Goal: Task Accomplishment & Management: Manage account settings

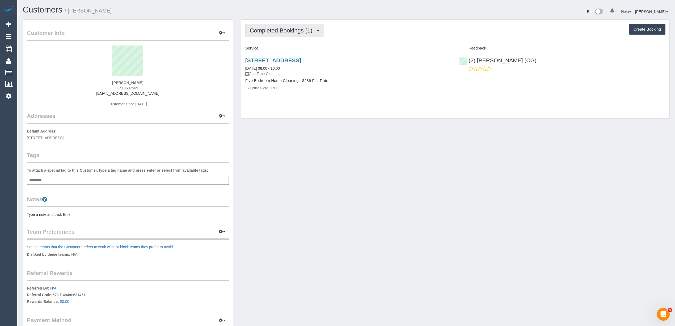
click at [271, 26] on button "Completed Bookings (1)" at bounding box center [284, 31] width 79 height 14
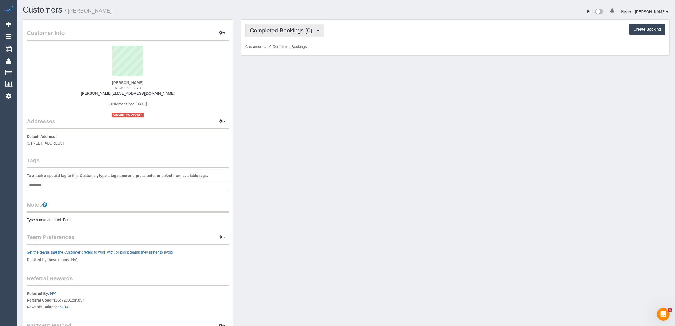
click at [283, 31] on span "Completed Bookings (0)" at bounding box center [282, 30] width 65 height 7
click at [288, 49] on link "Upcoming Bookings (1)" at bounding box center [273, 49] width 55 height 7
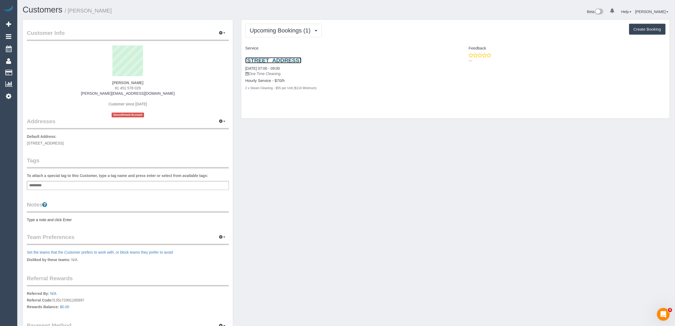
click at [301, 59] on link "3/23 Balmoral Avenue., Brunswick East, VIC 3057" at bounding box center [273, 60] width 56 height 6
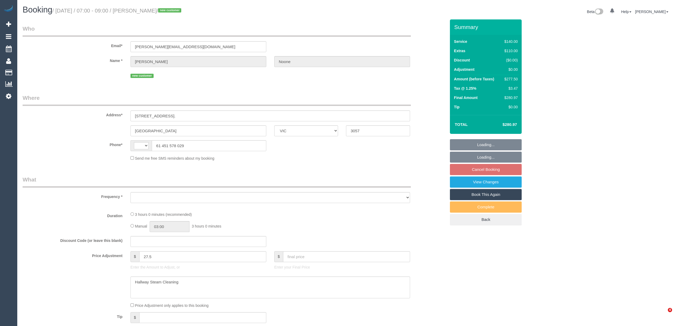
select select "VIC"
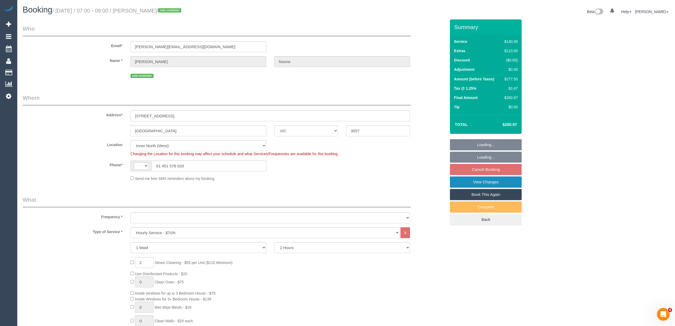
click at [495, 183] on link "View Changes" at bounding box center [486, 181] width 72 height 11
select select "string:stripe-pm_1SAKaz2GScqysDRVtxFwdLRA"
select select "number:28"
select select "number:14"
select select "number:18"
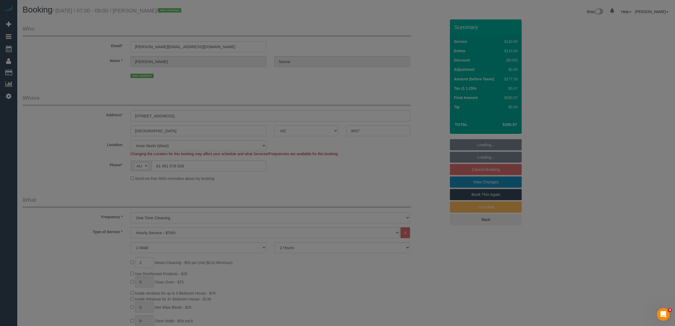
select select "string:AU"
select select "object:1777"
select select "spot1"
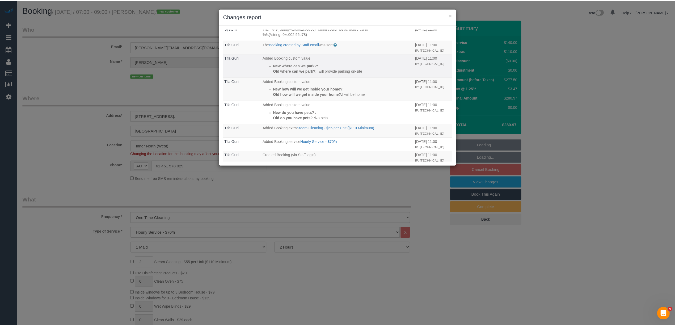
scroll to position [81, 0]
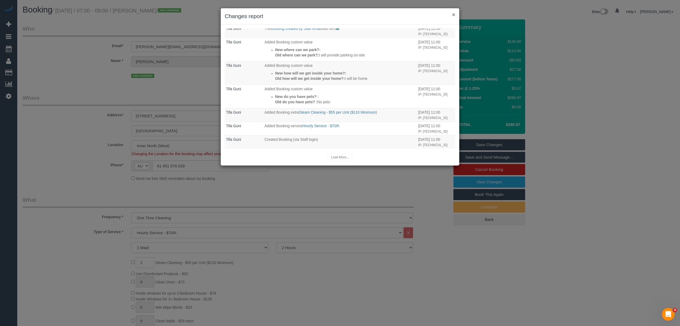
click at [454, 13] on button "×" at bounding box center [453, 15] width 3 height 6
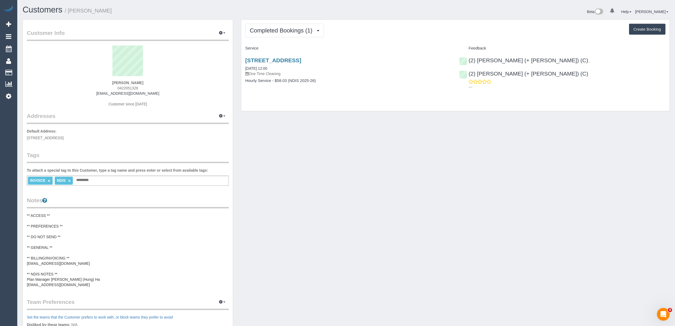
click at [66, 283] on pre "** ACCESS ** ** PREFERENCES ** ** DO NOT SEND ** ** GENERAL ** ** BILLING/INVOI…" at bounding box center [128, 250] width 202 height 74
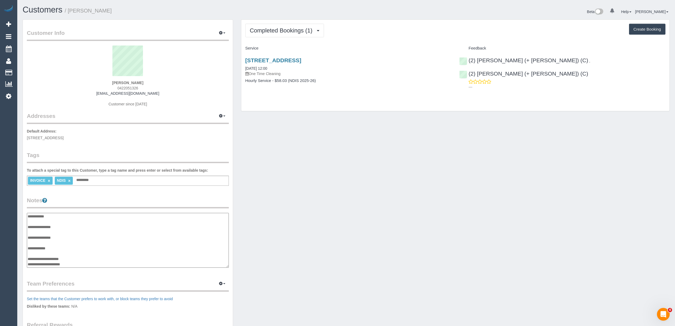
scroll to position [21, 0]
drag, startPoint x: 71, startPoint y: 264, endPoint x: 27, endPoint y: 264, distance: 44.4
click at [27, 264] on textarea "**********" at bounding box center [128, 240] width 202 height 55
drag, startPoint x: 158, startPoint y: 93, endPoint x: 100, endPoint y: 94, distance: 57.7
click at [100, 94] on div "Chloe Ballantyne 0422051326 chloeballantyne202@gmail.com Customer since 2025" at bounding box center [128, 78] width 202 height 66
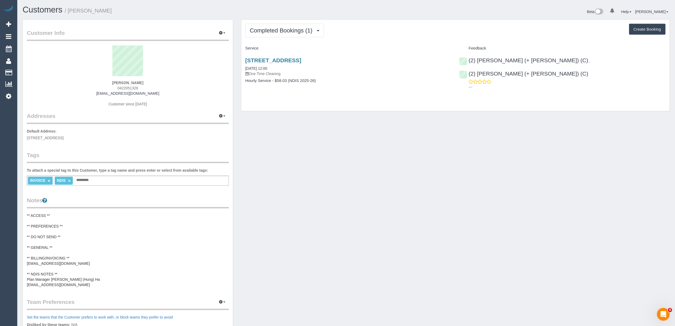
copy link "chloeballantyne202@gmail.com"
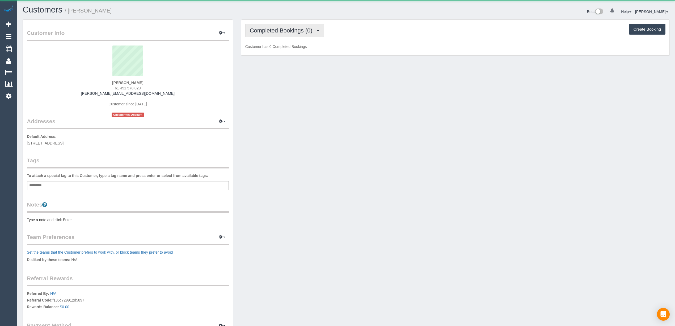
click at [273, 31] on span "Completed Bookings (0)" at bounding box center [282, 30] width 65 height 7
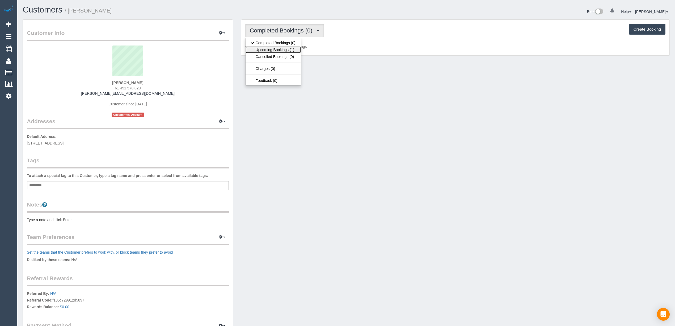
click at [281, 50] on link "Upcoming Bookings (1)" at bounding box center [273, 49] width 55 height 7
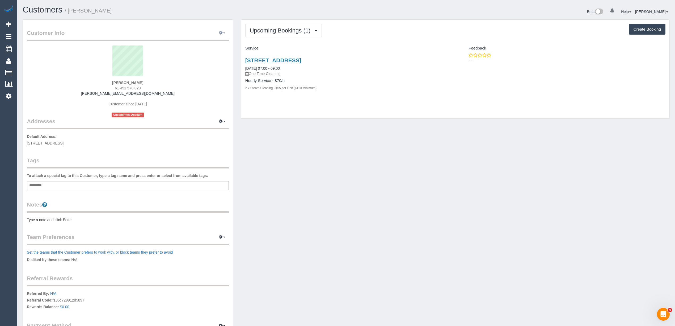
click at [222, 31] on button "button" at bounding box center [222, 33] width 13 height 8
click at [198, 43] on link "Edit Contact Info" at bounding box center [200, 42] width 58 height 7
select select "VIC"
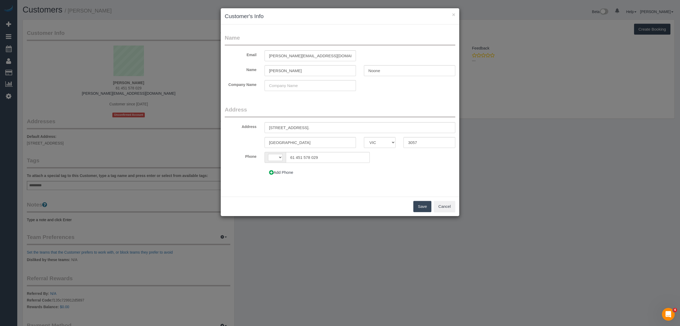
select select "string:AU"
drag, startPoint x: 313, startPoint y: 56, endPoint x: 315, endPoint y: 53, distance: 3.0
click at [313, 56] on input "sophie_noone@live.com.uk" at bounding box center [310, 55] width 91 height 11
type input "sophie_noone@live.co.uk"
click at [424, 204] on button "Save" at bounding box center [423, 206] width 18 height 11
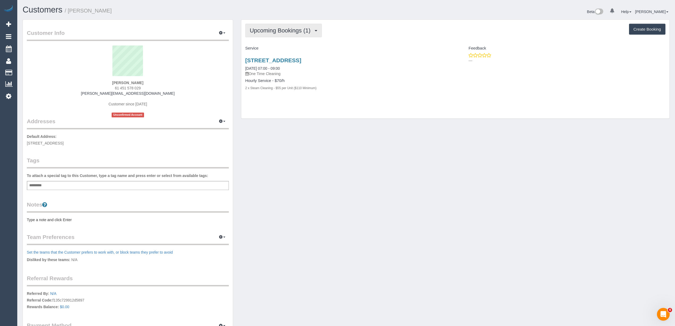
click at [270, 28] on span "Upcoming Bookings (1)" at bounding box center [282, 30] width 64 height 7
click at [358, 49] on h4 "Service" at bounding box center [348, 48] width 206 height 5
drag, startPoint x: 297, startPoint y: 58, endPoint x: 294, endPoint y: 58, distance: 3.0
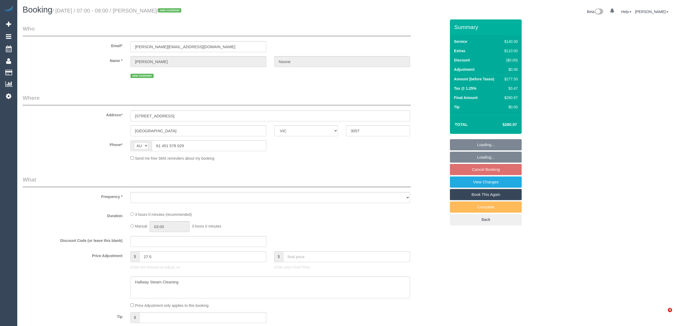
select select "VIC"
select select "object:552"
select select "string:stripe-pm_1SAKaz2GScqysDRVtxFwdLRA"
select select "spot1"
select select "number:28"
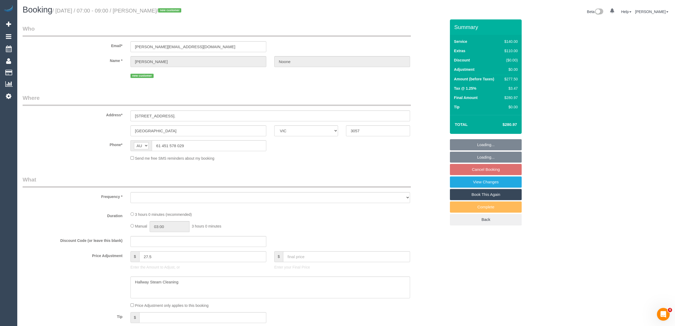
select select "number:14"
select select "number:18"
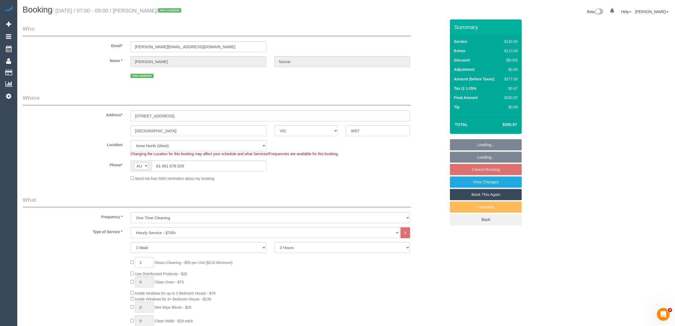
select select "object:1760"
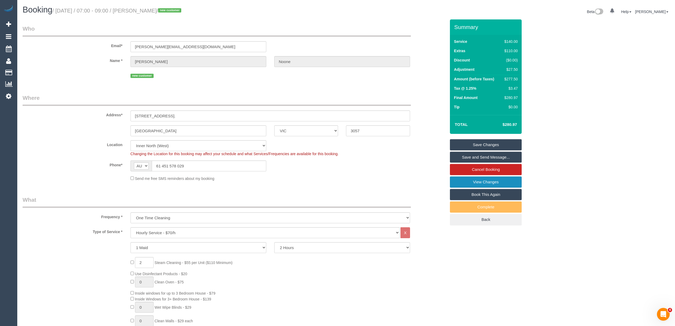
click at [491, 179] on link "View Changes" at bounding box center [486, 181] width 72 height 11
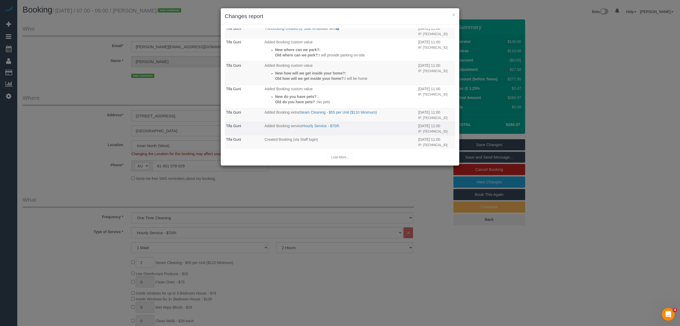
scroll to position [22, 0]
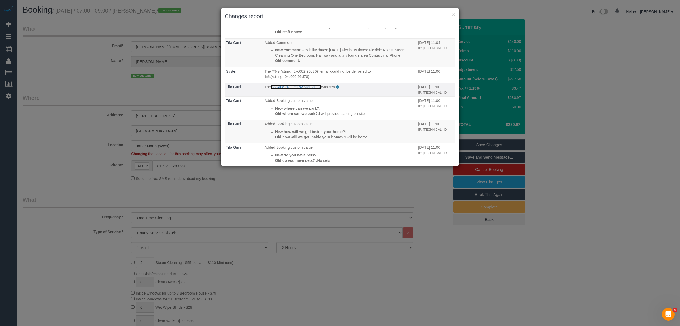
click at [306, 87] on link "Booking created by Staff email" at bounding box center [296, 87] width 50 height 4
click at [455, 12] on button "×" at bounding box center [453, 15] width 3 height 6
